Goal: Register for event/course

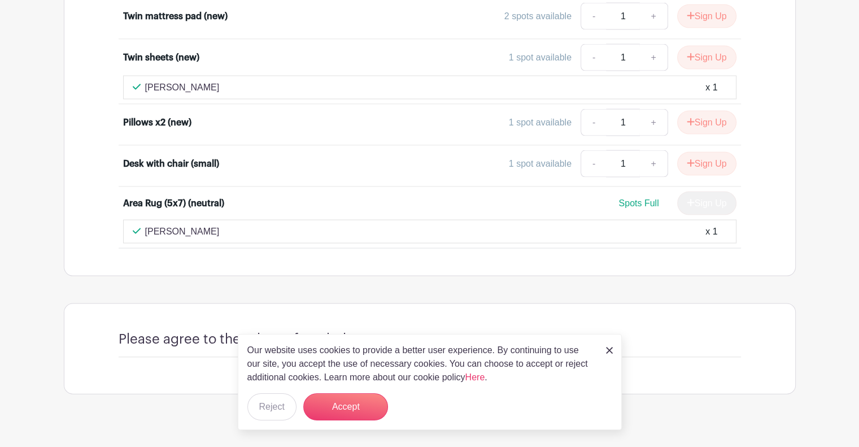
scroll to position [6578, 0]
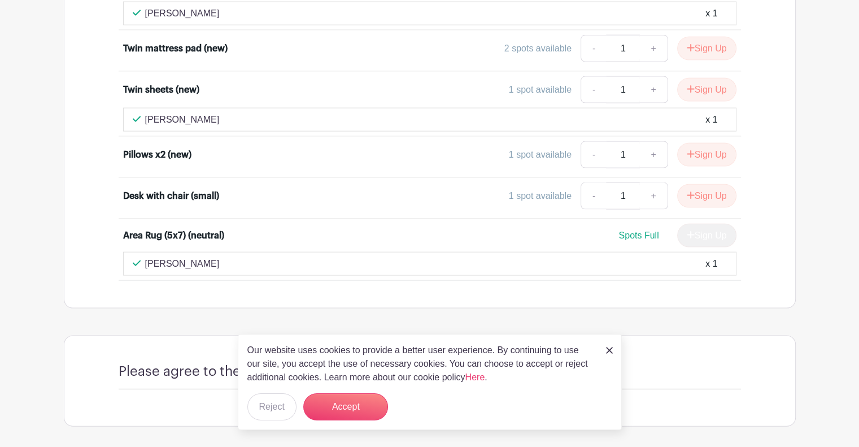
click at [606, 351] on img at bounding box center [609, 350] width 7 height 7
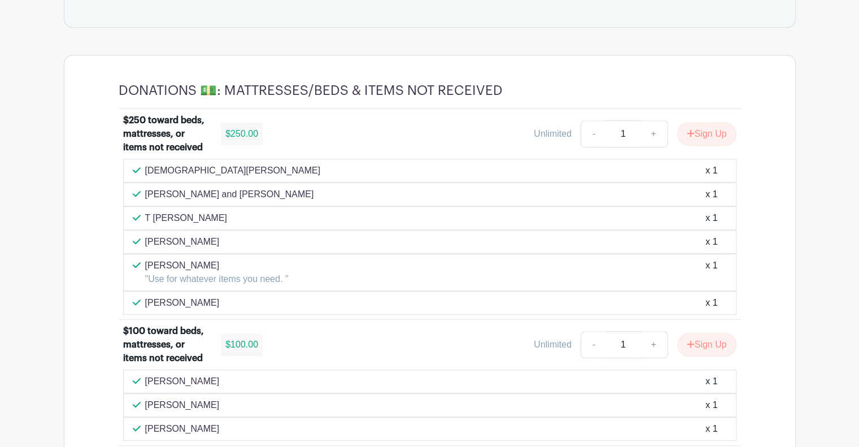
scroll to position [737, 0]
click at [649, 129] on link "+" at bounding box center [653, 133] width 28 height 27
type input "4"
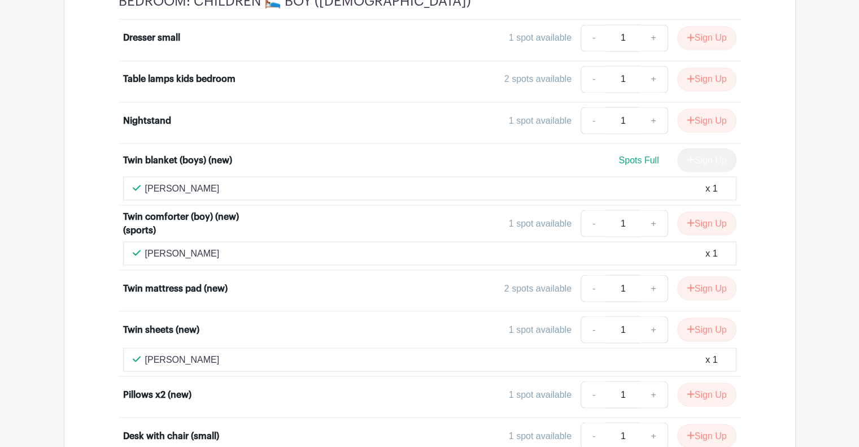
scroll to position [6578, 0]
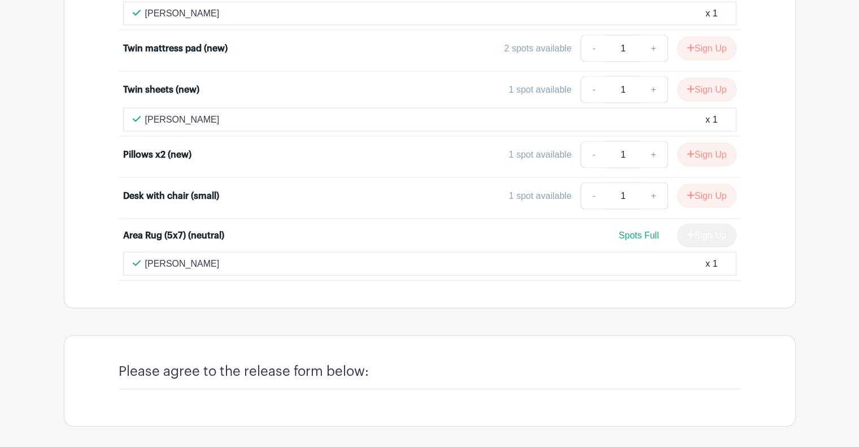
click at [344, 363] on h4 "Please agree to the release form below:" at bounding box center [244, 371] width 250 height 16
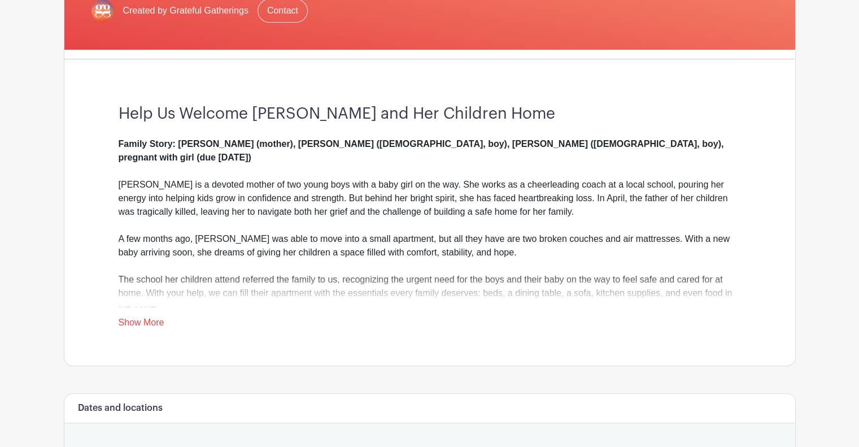
scroll to position [0, 0]
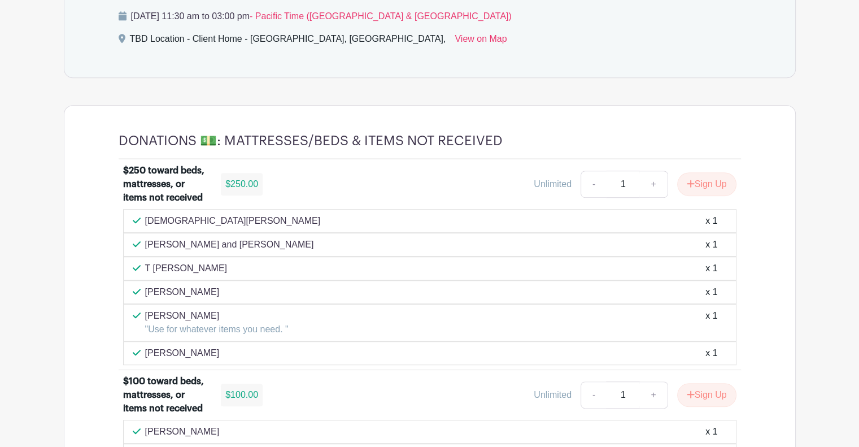
scroll to position [687, 0]
click at [646, 182] on link "+" at bounding box center [653, 183] width 28 height 27
type input "4"
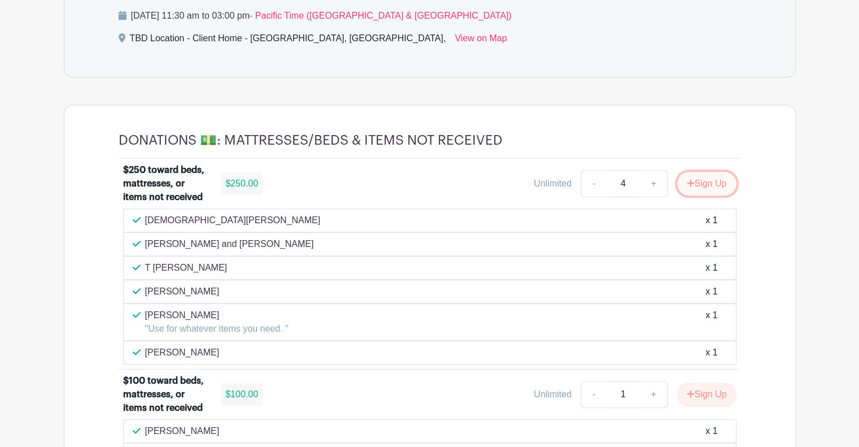
click at [699, 183] on button "Sign Up" at bounding box center [706, 184] width 59 height 24
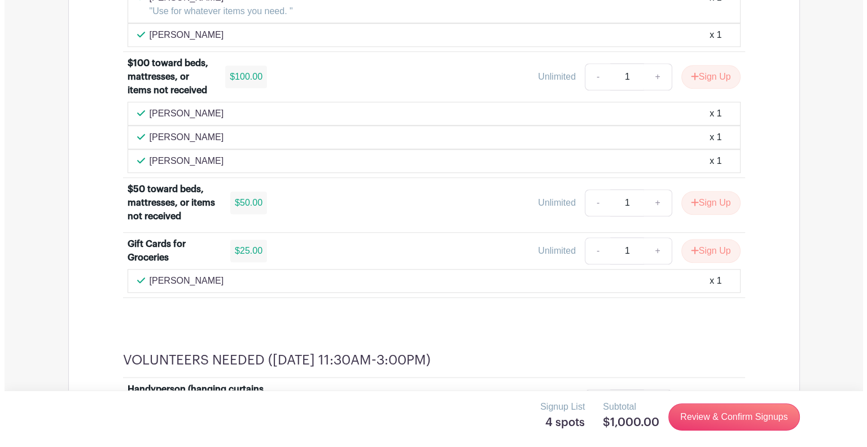
scroll to position [1012, 0]
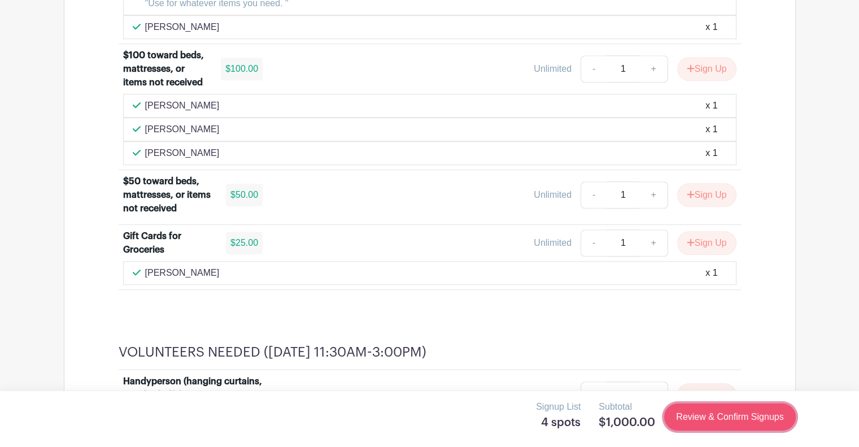
click at [720, 421] on link "Review & Confirm Signups" at bounding box center [729, 416] width 131 height 27
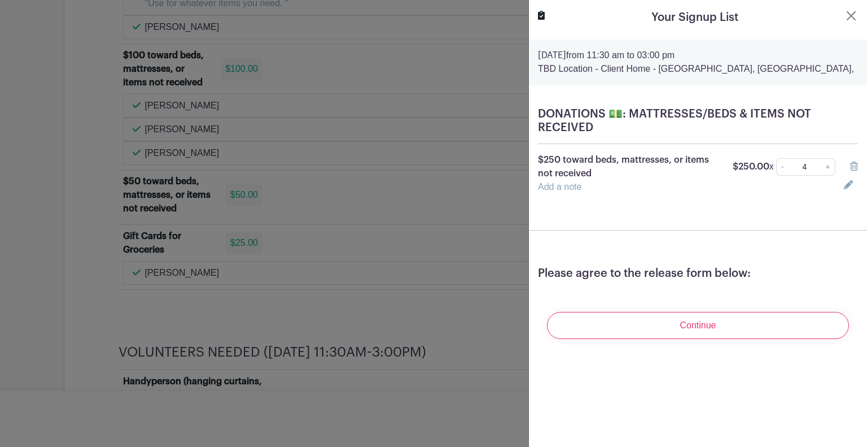
click at [558, 183] on link "Add a note" at bounding box center [559, 187] width 43 height 10
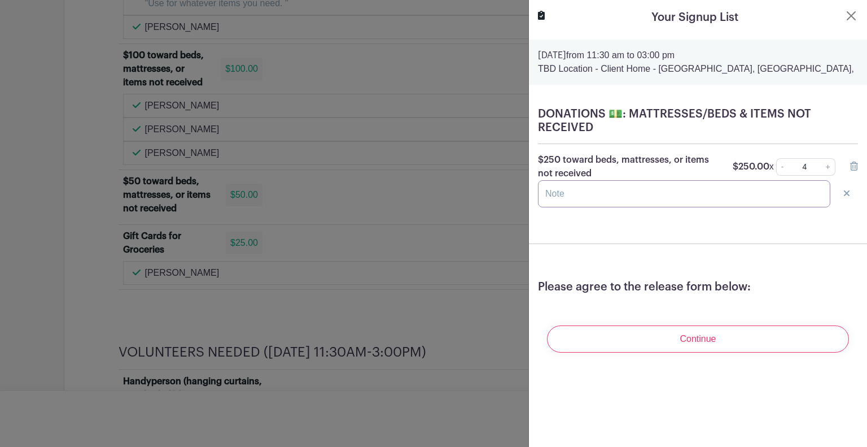
click at [557, 206] on input "text" at bounding box center [684, 193] width 292 height 27
type input "Please use funds remaining items needed."
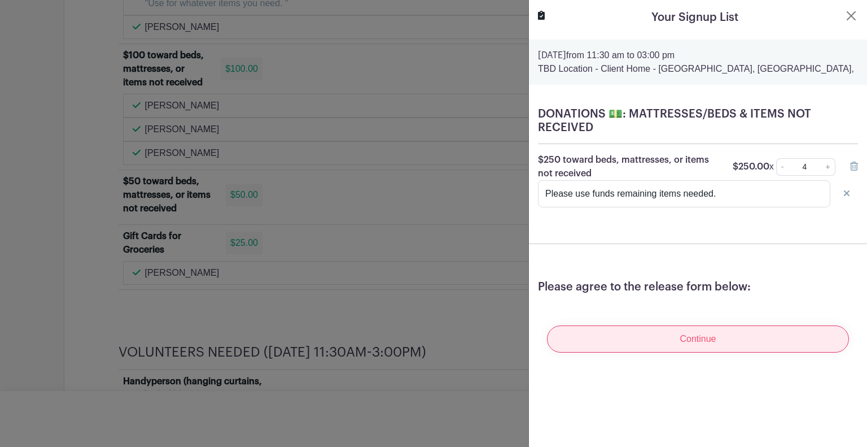
click at [669, 342] on input "Continue" at bounding box center [698, 338] width 302 height 27
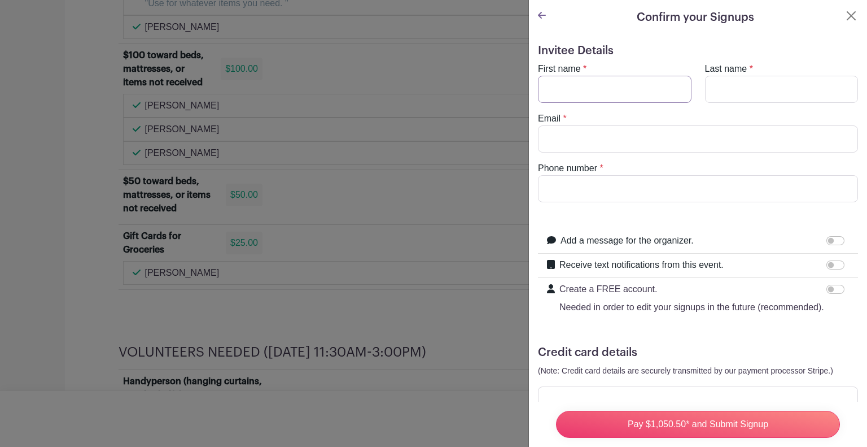
click at [619, 90] on input "First name" at bounding box center [615, 89] width 154 height 27
type input "[PERSON_NAME]"
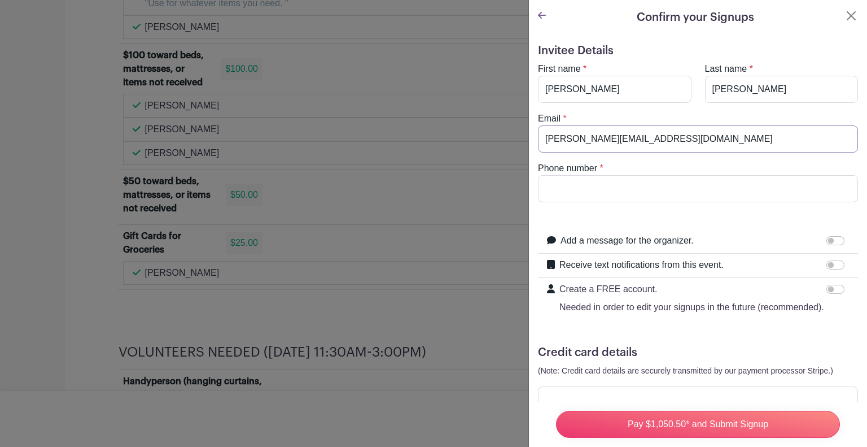
type input "[PERSON_NAME][EMAIL_ADDRESS][DOMAIN_NAME]"
type input "650504544"
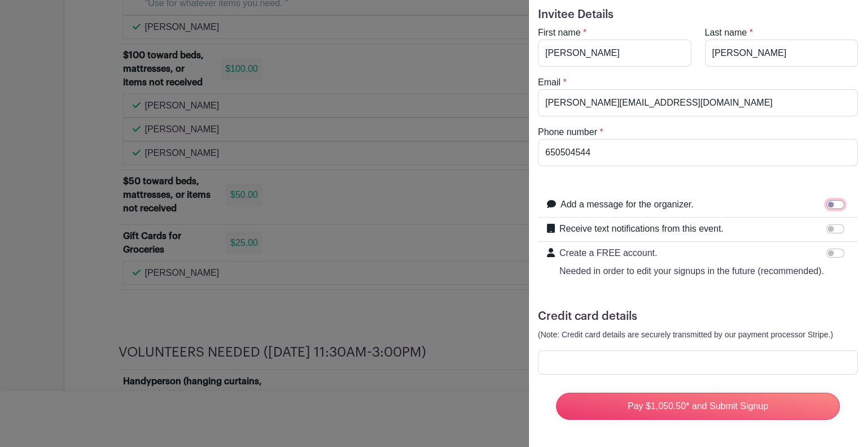
scroll to position [56, 0]
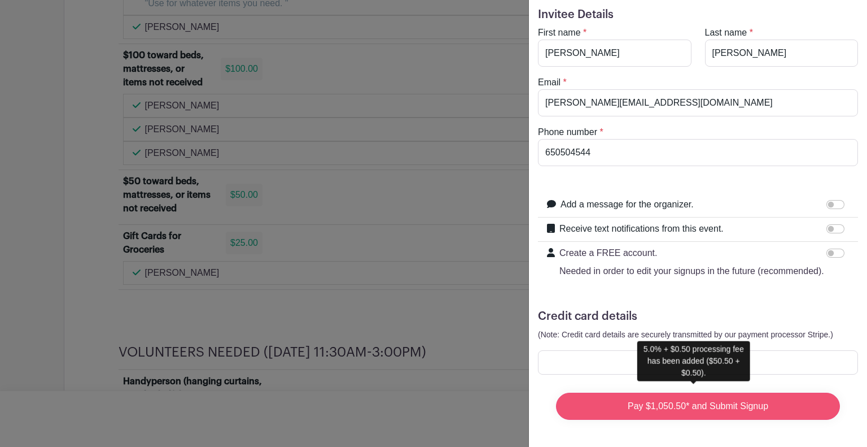
click at [666, 399] on input "Pay $1,050.50* and Submit Signup" at bounding box center [698, 405] width 284 height 27
click at [690, 400] on input "Pay $1,050.50* and Submit Signup" at bounding box center [698, 405] width 284 height 27
click at [680, 392] on input "Pay $1,050.50* and Submit Signup" at bounding box center [698, 405] width 284 height 27
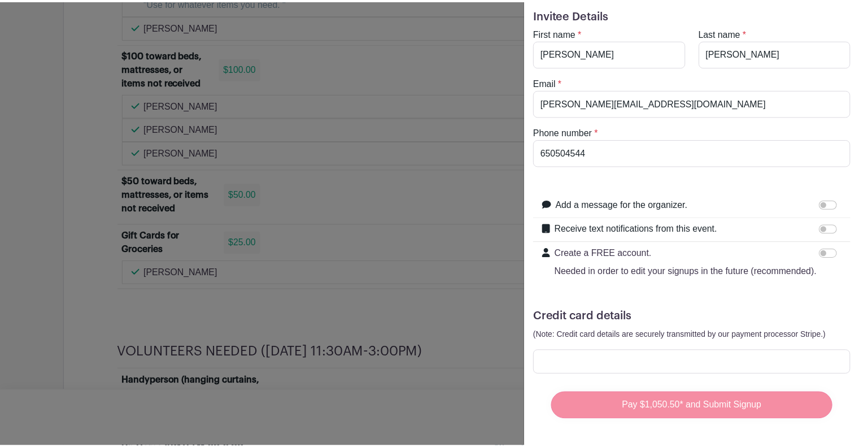
scroll to position [1049, 0]
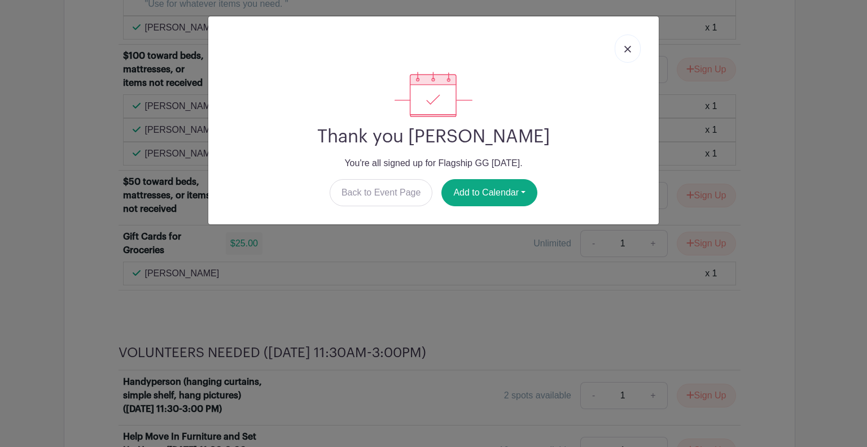
click at [629, 47] on img at bounding box center [627, 49] width 7 height 7
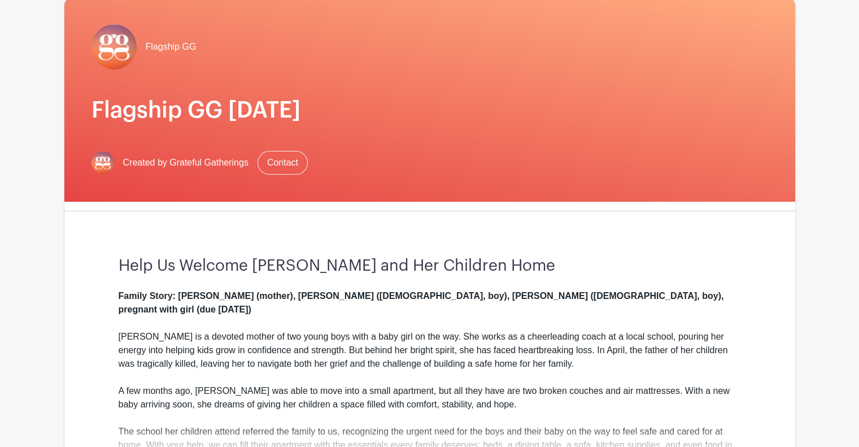
scroll to position [0, 0]
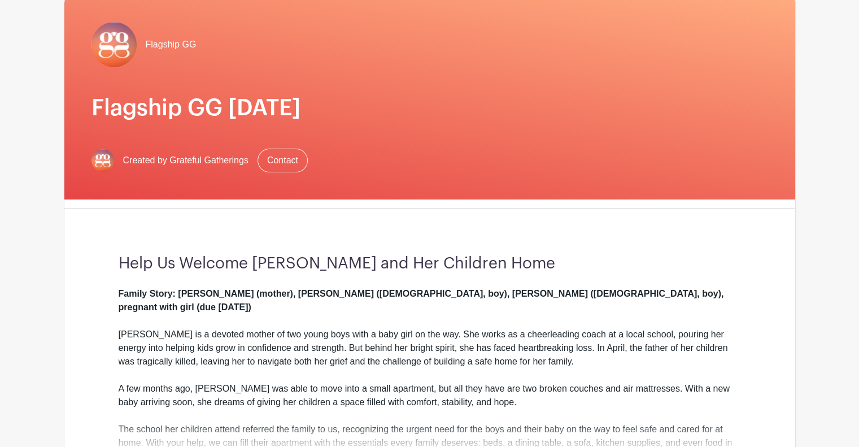
scroll to position [95, 0]
